Goal: Transaction & Acquisition: Purchase product/service

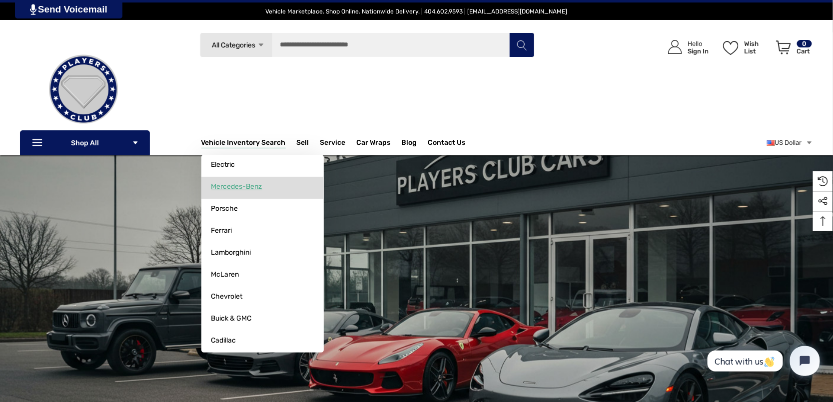
click at [254, 185] on span "Mercedes-Benz" at bounding box center [236, 186] width 51 height 9
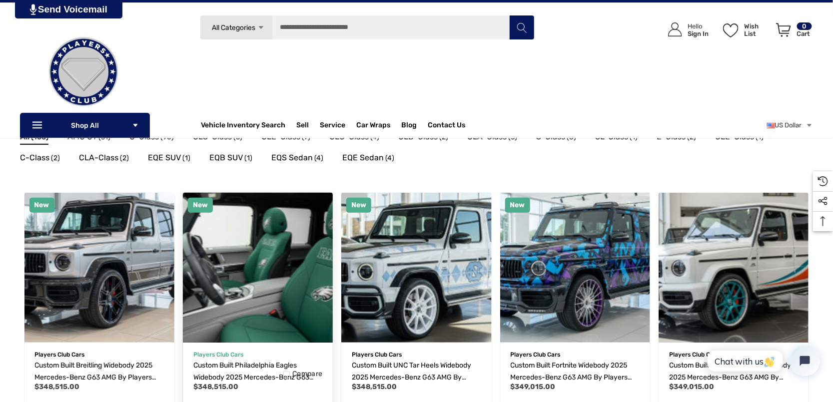
scroll to position [150, 0]
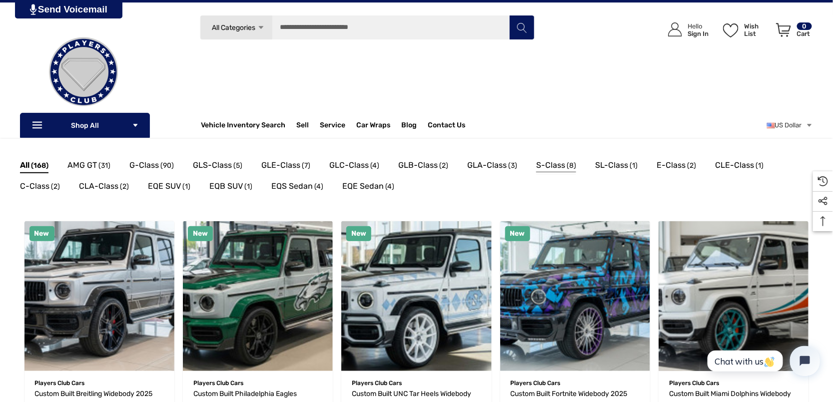
click at [550, 165] on span "S-Class" at bounding box center [550, 165] width 29 height 13
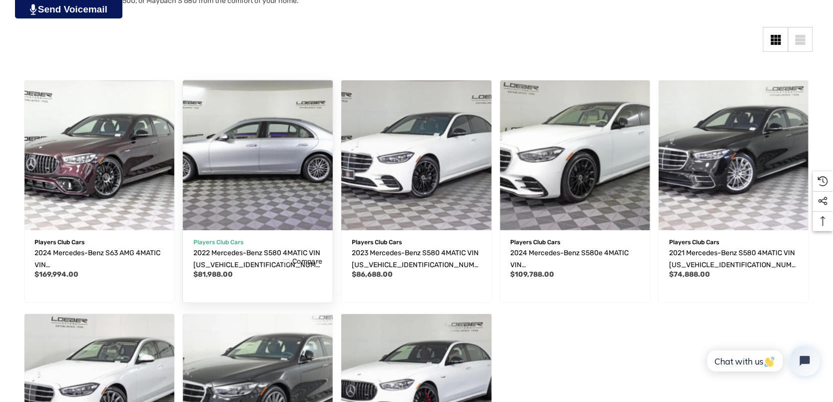
scroll to position [250, 0]
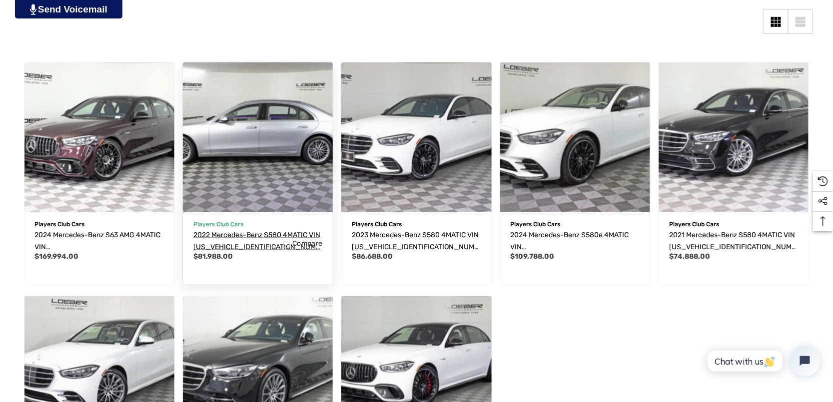
click at [274, 234] on span "2022 Mercedes-Benz S580 4MATIC VIN [US_VEHICLE_IDENTIFICATION_NUMBER]" at bounding box center [256, 247] width 127 height 32
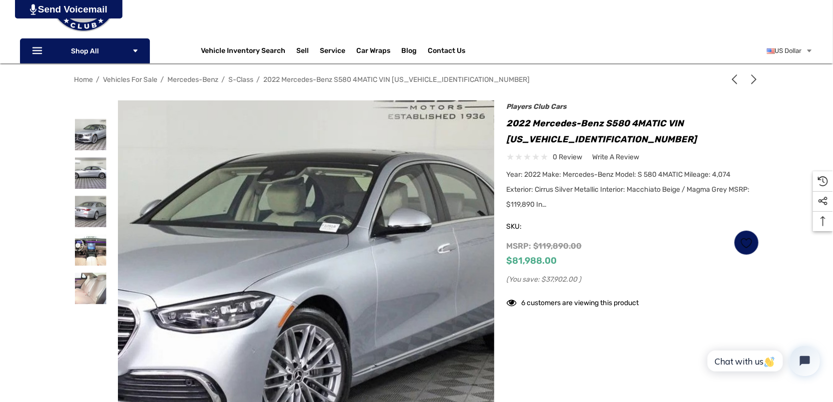
scroll to position [150, 0]
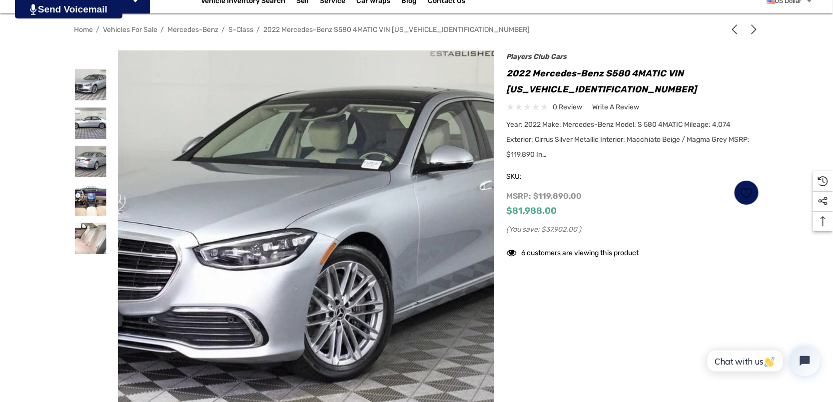
click at [330, 206] on img at bounding box center [290, 247] width 640 height 480
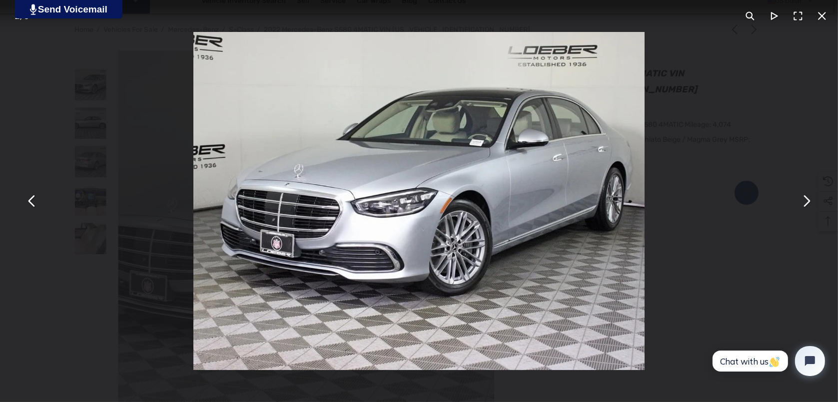
click at [808, 201] on button "You can close this modal content with the ESC key" at bounding box center [806, 201] width 24 height 24
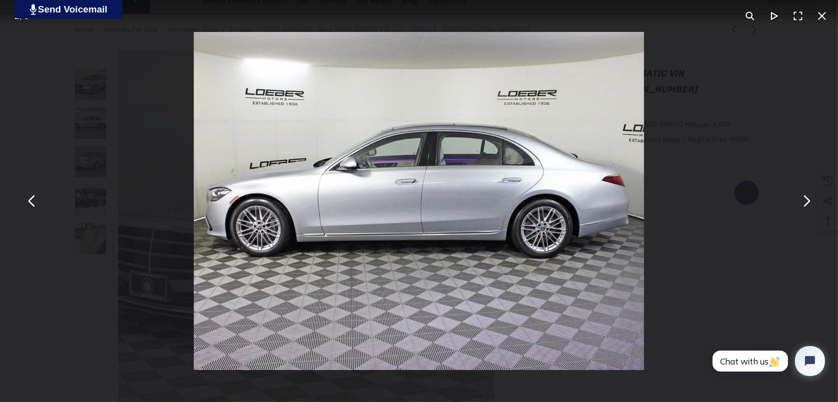
click at [809, 200] on button "You can close this modal content with the ESC key" at bounding box center [806, 201] width 24 height 24
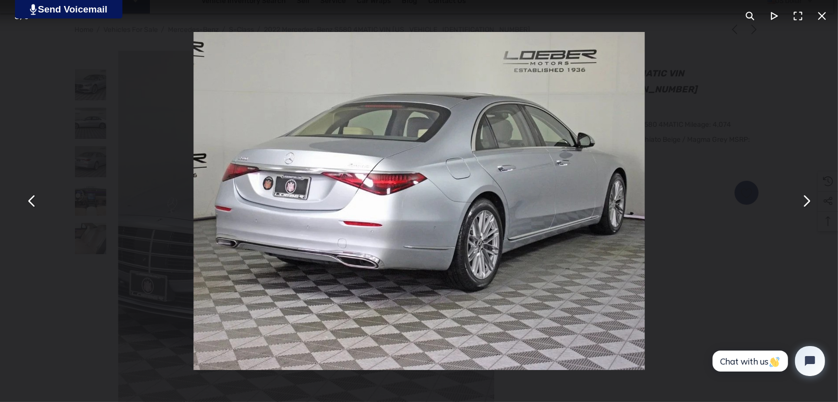
click at [809, 200] on button "You can close this modal content with the ESC key" at bounding box center [806, 201] width 24 height 24
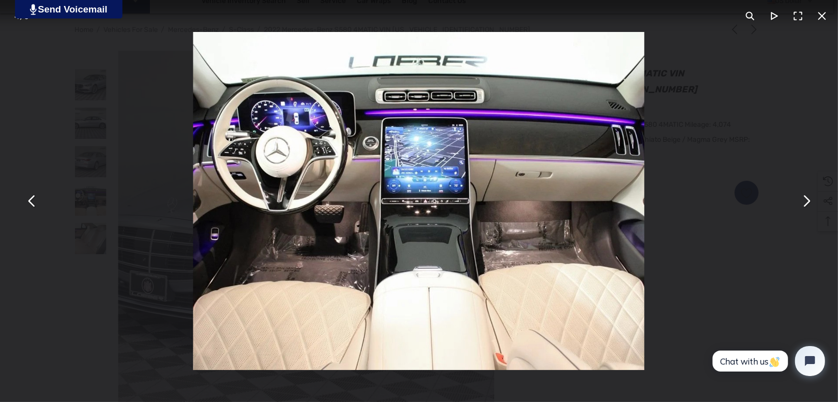
click at [807, 200] on button "You can close this modal content with the ESC key" at bounding box center [806, 201] width 24 height 24
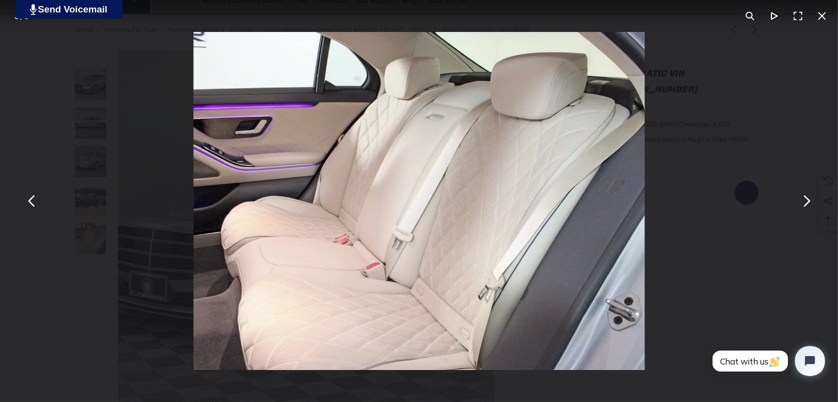
click at [809, 200] on button "You can close this modal content with the ESC key" at bounding box center [806, 201] width 24 height 24
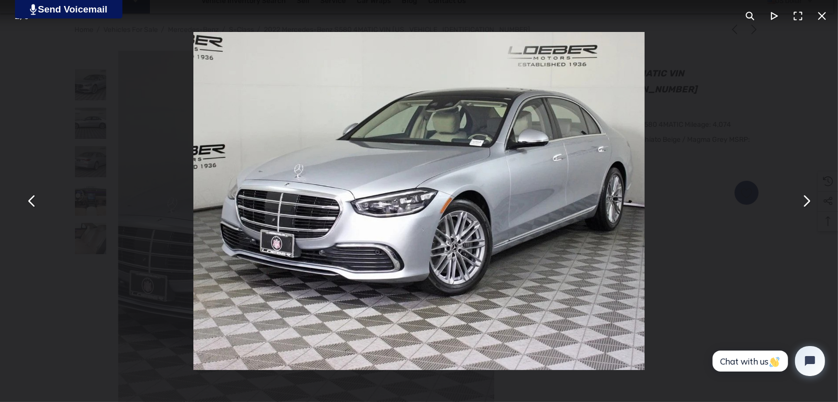
click at [31, 201] on button "You can close this modal content with the ESC key" at bounding box center [32, 201] width 24 height 24
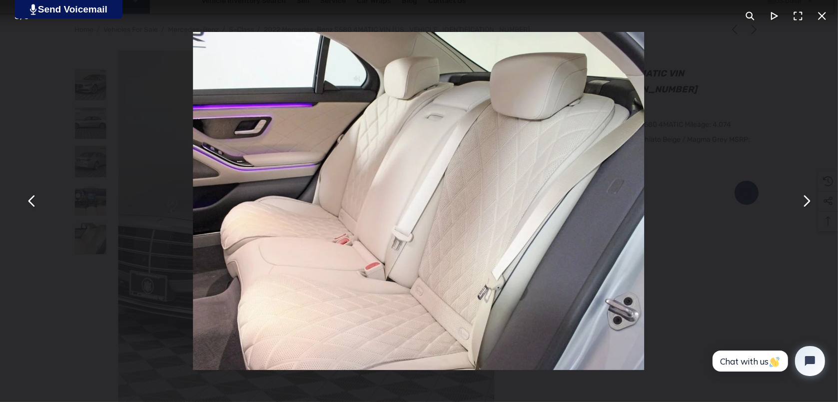
click at [35, 195] on button "You can close this modal content with the ESC key" at bounding box center [32, 201] width 24 height 24
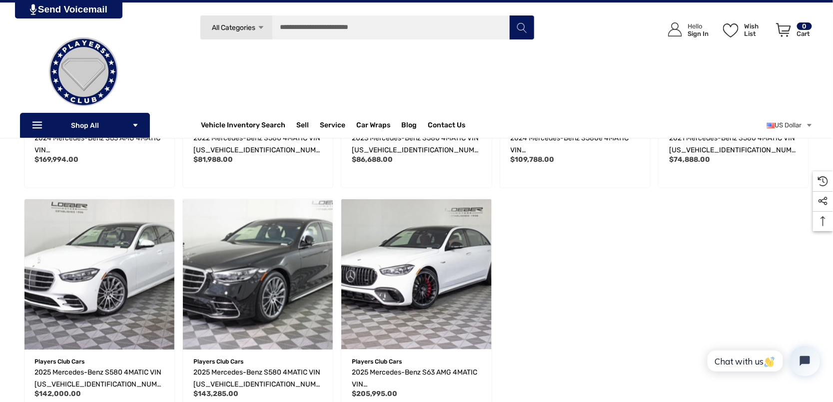
scroll to position [150, 0]
